Goal: Register for event/course

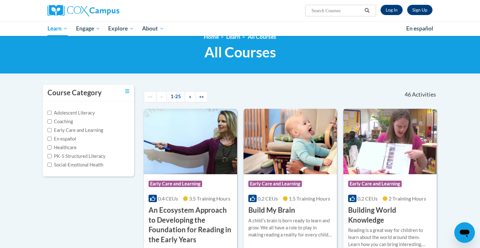
scroll to position [13, 0]
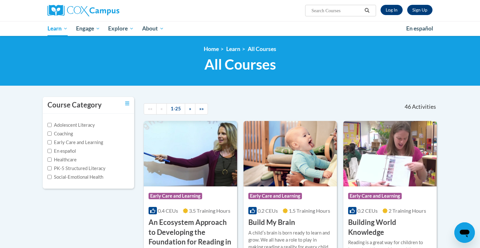
click at [329, 11] on input "Search..." at bounding box center [336, 11] width 51 height 8
type input "systematic and explicit phonics instructions"
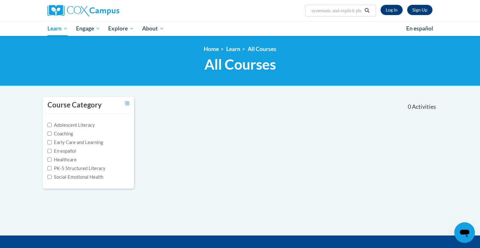
click at [343, 12] on input "systematic and explicit phonics instructions" at bounding box center [336, 11] width 51 height 8
click at [359, 12] on input "systematic and explicit phonics instructions" at bounding box center [336, 11] width 51 height 8
type input "systematic and explicit phonics instruction"
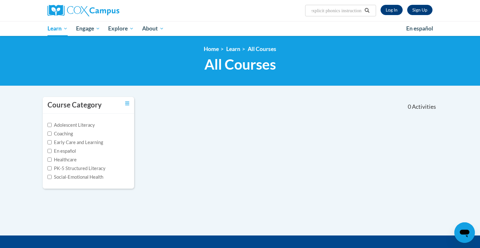
scroll to position [0, 37]
type input "systematic and explicit phonics instruction"
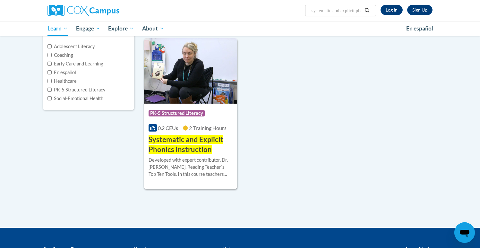
scroll to position [81, 0]
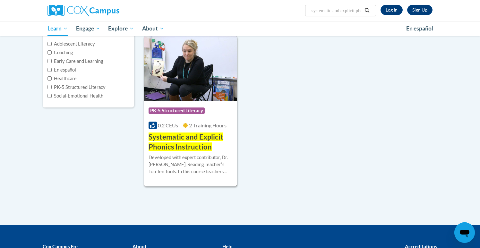
click at [218, 147] on h3 "Systematic and Explicit Phonics Instruction" at bounding box center [190, 142] width 84 height 20
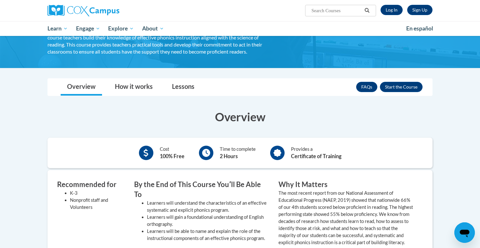
scroll to position [67, 0]
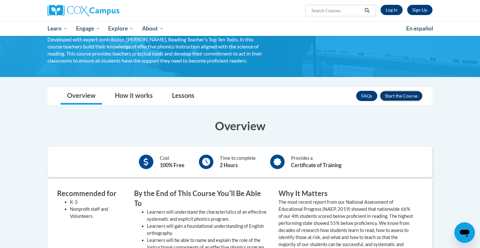
click at [406, 98] on button "Enroll" at bounding box center [401, 96] width 43 height 10
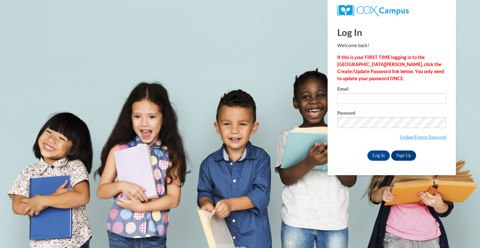
click at [388, 92] on label "Email" at bounding box center [391, 90] width 109 height 6
click at [388, 93] on input "Email" at bounding box center [391, 98] width 109 height 11
click at [387, 97] on input "Email" at bounding box center [391, 98] width 109 height 11
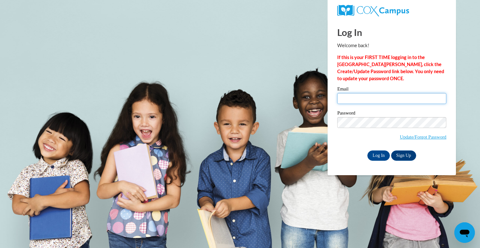
type input "melanie.rathod@students.cau.edu"
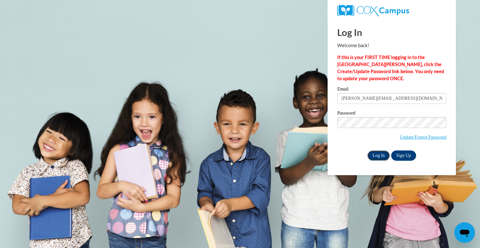
click at [376, 157] on input "Log In" at bounding box center [378, 155] width 22 height 10
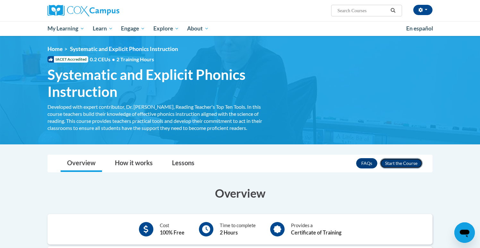
click at [402, 163] on button "Enroll" at bounding box center [401, 163] width 43 height 10
